Goal: Information Seeking & Learning: Learn about a topic

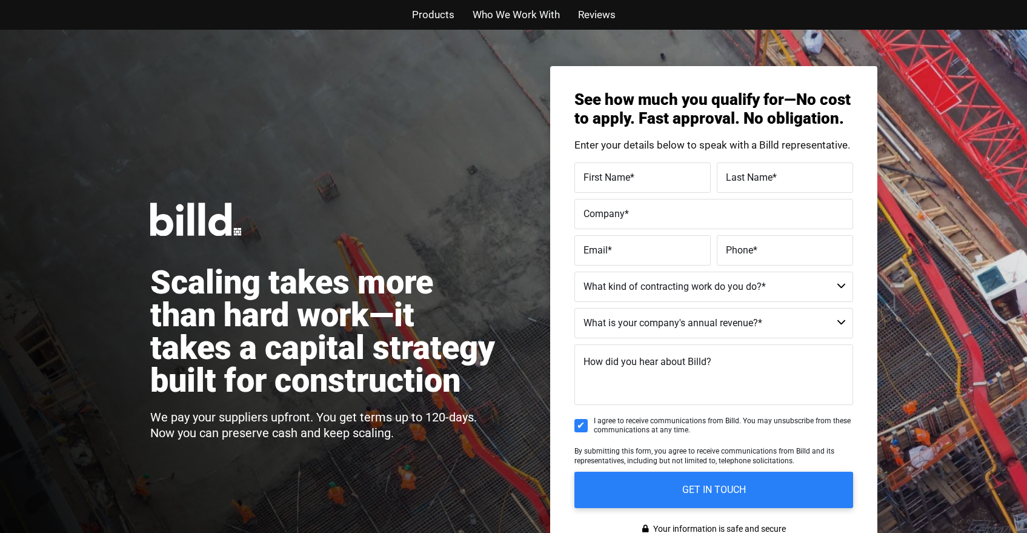
click at [486, 90] on div "Scaling takes more than hard work—it takes a capital strategy built for constru…" at bounding box center [513, 314] width 1027 height 568
click at [511, 253] on div "Scaling takes more than hard work—it takes a capital strategy built for constru…" at bounding box center [332, 313] width 364 height 223
